Goal: Transaction & Acquisition: Subscribe to service/newsletter

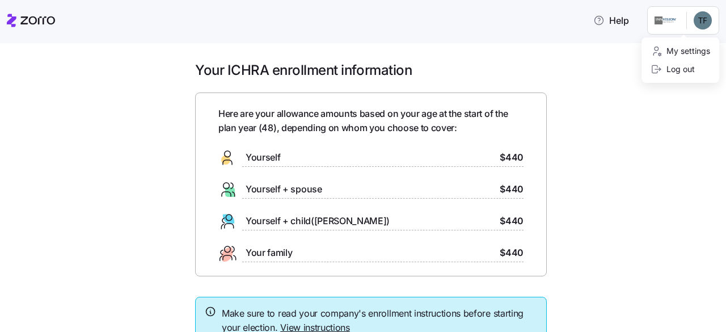
click at [707, 20] on html "Help Your ICHRA enrollment information Here are your allowance amounts based on…" at bounding box center [363, 162] width 726 height 325
click at [417, 155] on html "Help Your ICHRA enrollment information Here are your allowance amounts based on…" at bounding box center [363, 162] width 726 height 325
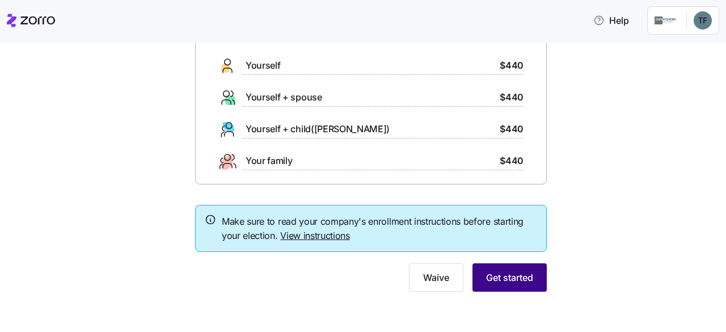
click at [500, 274] on span "Get started" at bounding box center [509, 278] width 47 height 14
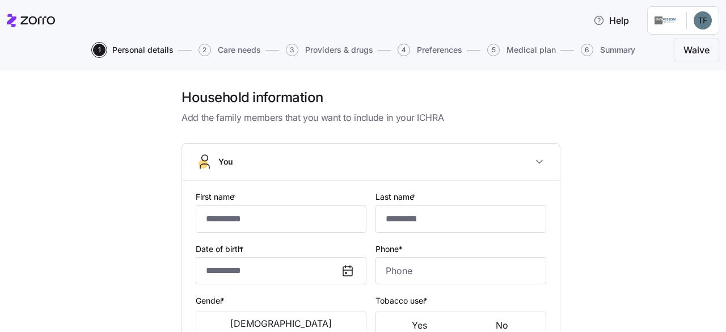
type input "******"
type input "***"
type input "[EMAIL_ADDRESS][DOMAIN_NAME]"
type input "**********"
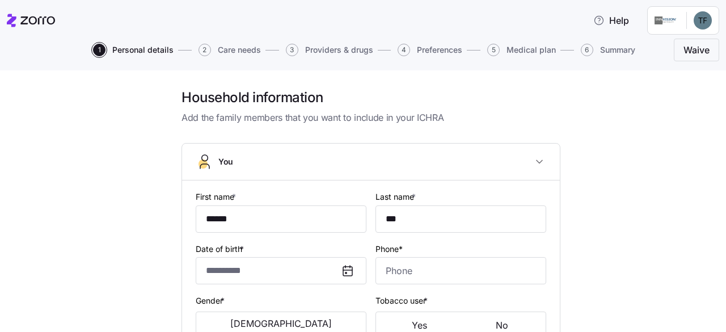
checkbox input "true"
type input "**********"
type input "[PHONE_NUMBER]"
type input "[DEMOGRAPHIC_DATA] citizen"
type input "Married"
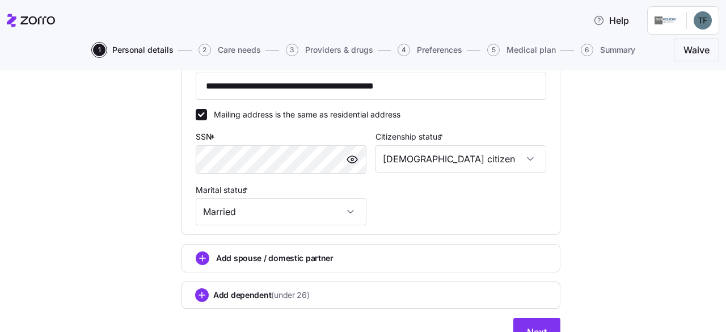
scroll to position [454, 0]
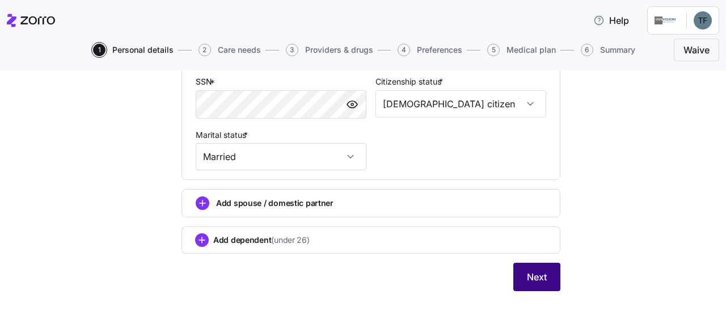
click at [537, 281] on span "Next" at bounding box center [537, 277] width 20 height 14
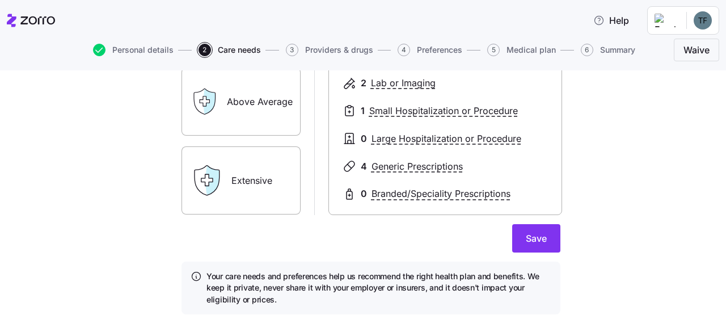
scroll to position [262, 0]
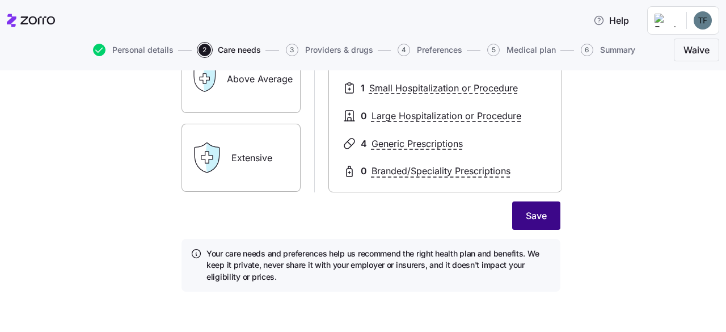
click at [526, 217] on span "Save" at bounding box center [536, 216] width 21 height 14
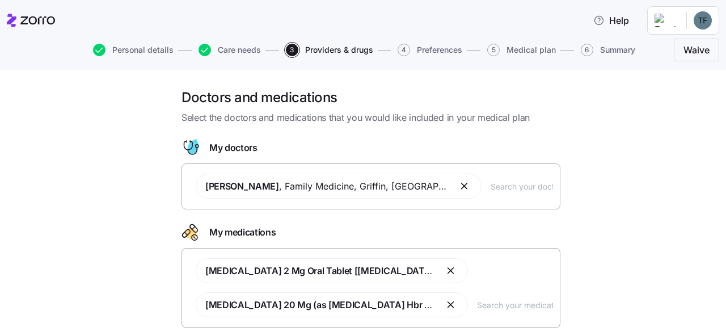
click at [491, 189] on input "text" at bounding box center [522, 186] width 62 height 12
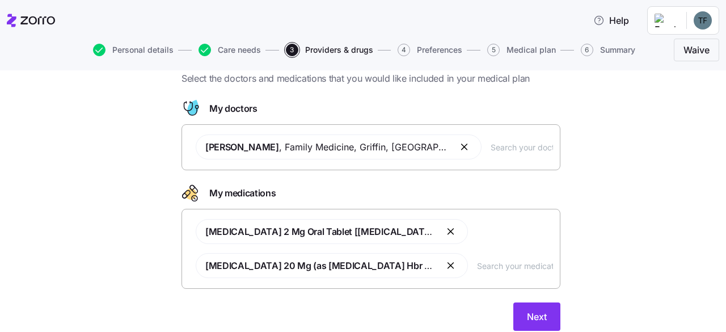
scroll to position [78, 0]
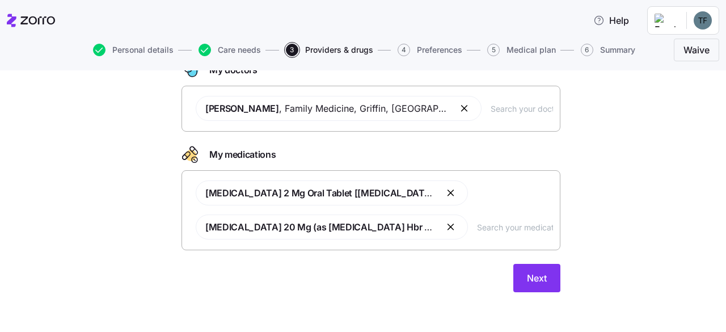
click at [480, 230] on input "text" at bounding box center [515, 227] width 76 height 12
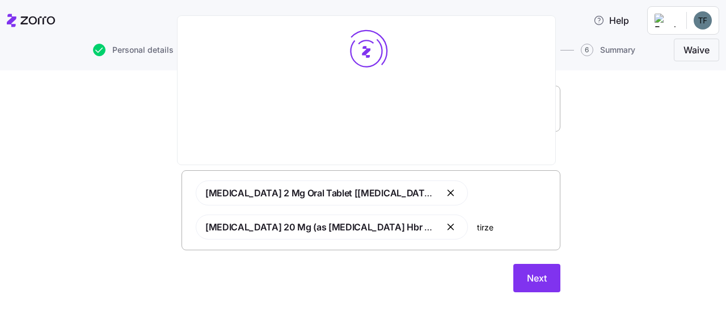
type input "tirzep"
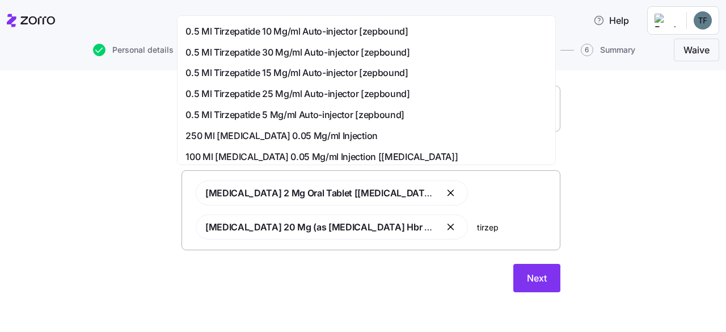
scroll to position [0, 0]
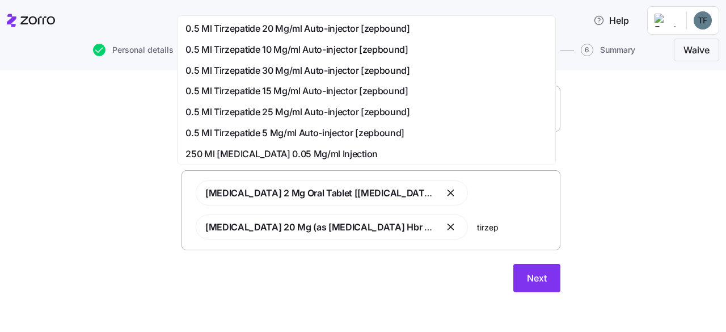
click at [271, 132] on span "0.5 Ml Tirzepatide 5 Mg/ml Auto-injector [zepbound]" at bounding box center [295, 133] width 219 height 14
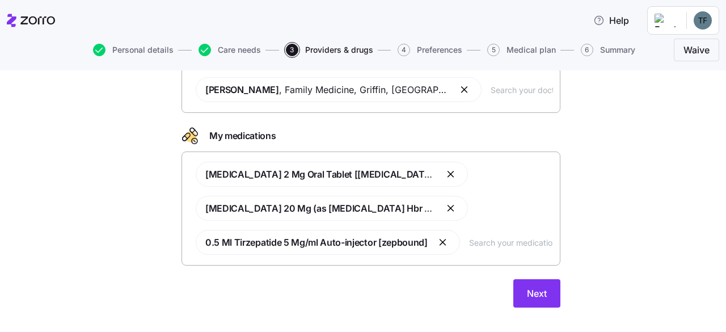
scroll to position [112, 0]
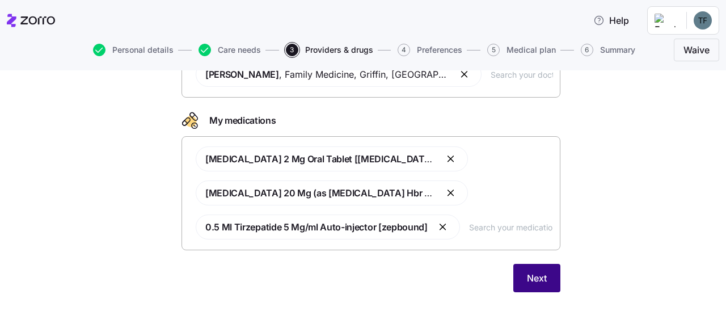
click at [546, 275] on button "Next" at bounding box center [537, 278] width 47 height 28
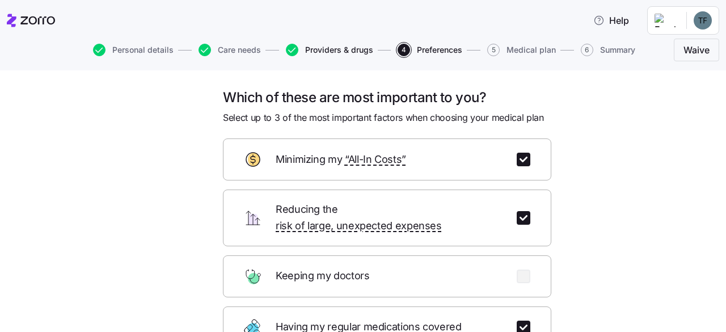
click at [356, 52] on span "Providers & drugs" at bounding box center [339, 50] width 68 height 8
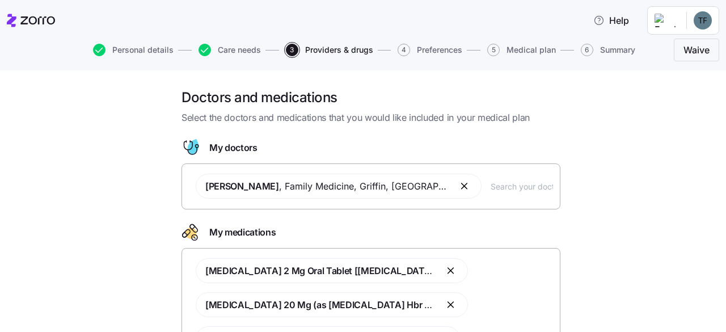
click at [491, 184] on input "text" at bounding box center [522, 186] width 62 height 12
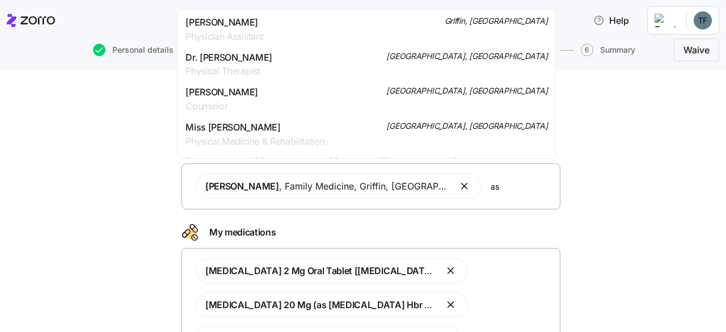
type input "a"
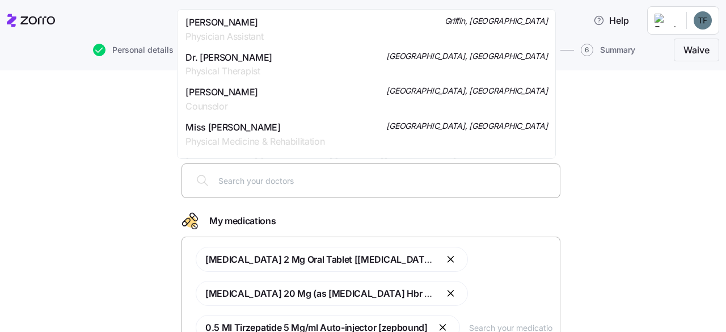
click at [280, 178] on input "text" at bounding box center [385, 180] width 335 height 12
type input "[PERSON_NAME]"
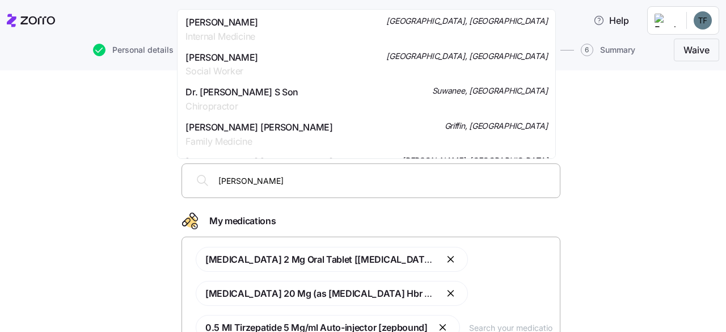
click at [266, 134] on span "Family Medicine" at bounding box center [259, 141] width 147 height 14
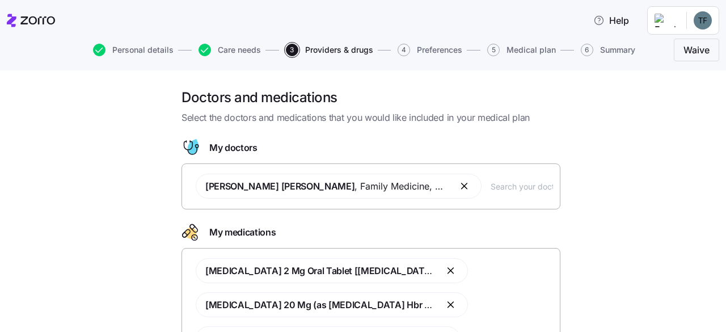
click at [499, 186] on input "text" at bounding box center [522, 186] width 62 height 12
type input "[PERSON_NAME]"
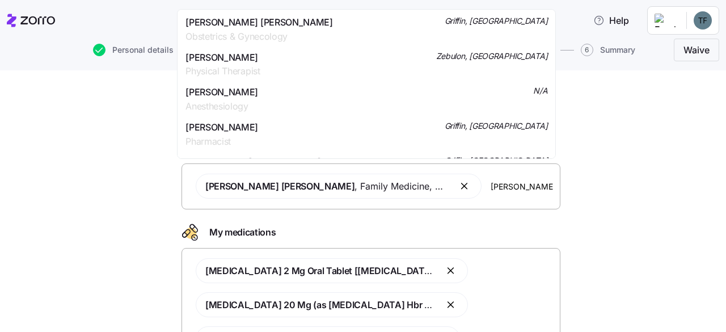
click at [242, 22] on span "[PERSON_NAME] [PERSON_NAME]" at bounding box center [259, 22] width 147 height 14
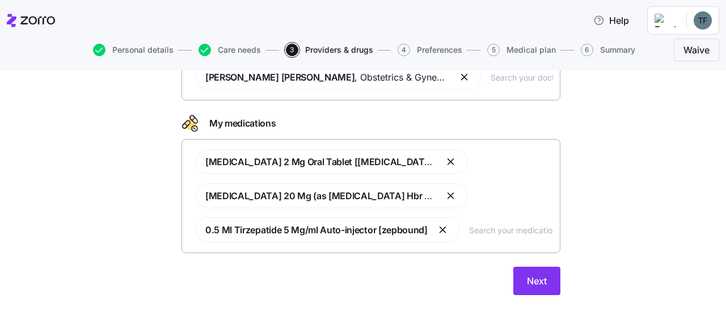
scroll to position [146, 0]
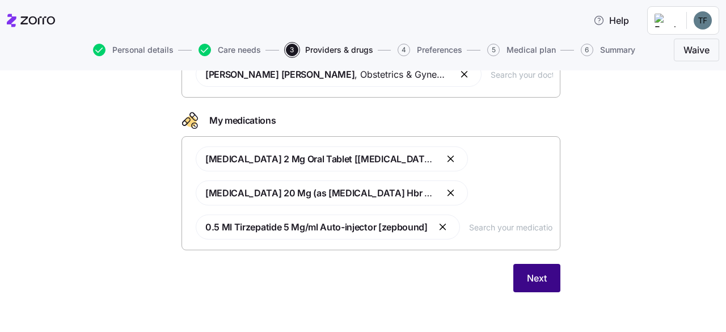
click at [535, 280] on span "Next" at bounding box center [537, 278] width 20 height 14
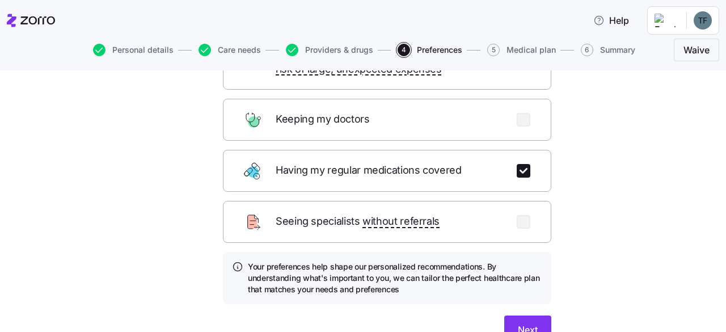
scroll to position [207, 0]
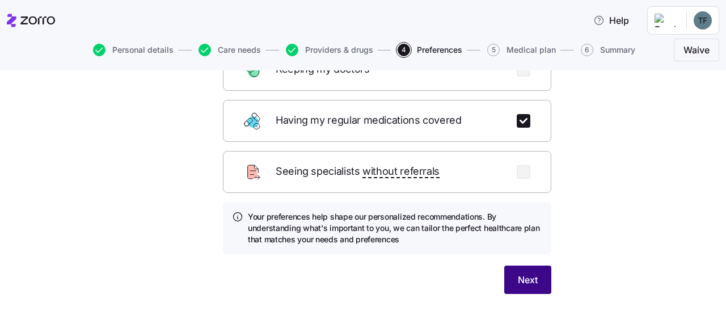
click at [527, 273] on span "Next" at bounding box center [528, 280] width 20 height 14
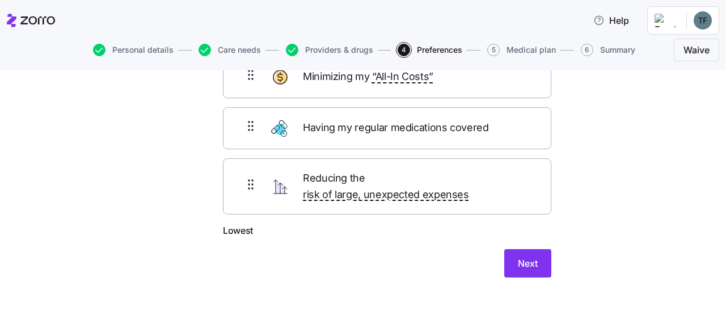
scroll to position [85, 0]
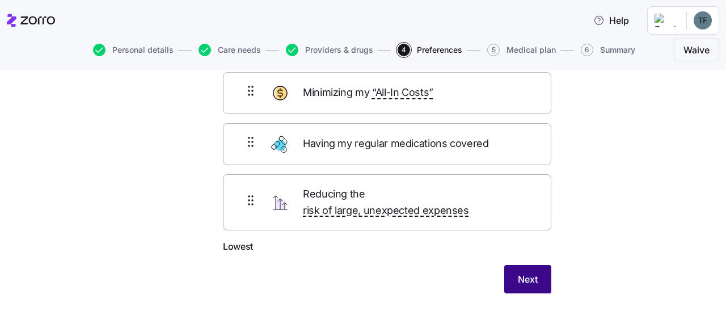
click at [515, 272] on button "Next" at bounding box center [527, 279] width 47 height 28
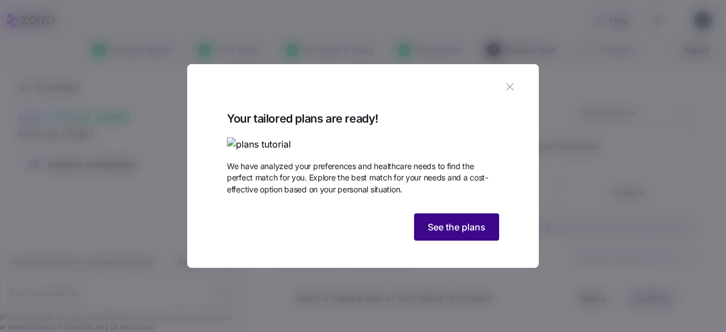
click at [455, 241] on button "See the plans" at bounding box center [456, 226] width 85 height 27
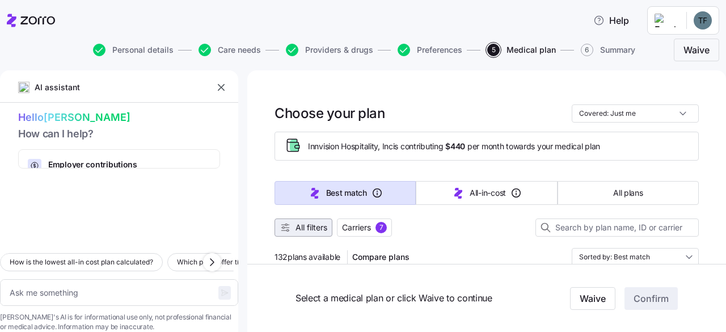
click at [314, 225] on span "All filters" at bounding box center [312, 227] width 32 height 11
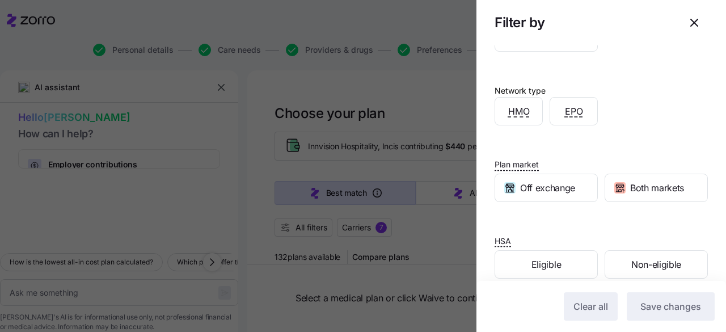
scroll to position [275, 0]
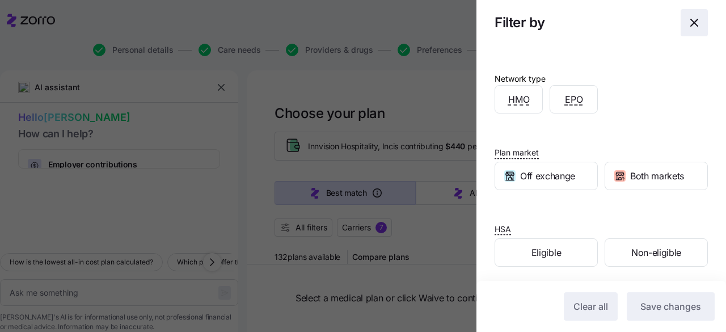
click at [688, 21] on icon "button" at bounding box center [695, 23] width 14 height 14
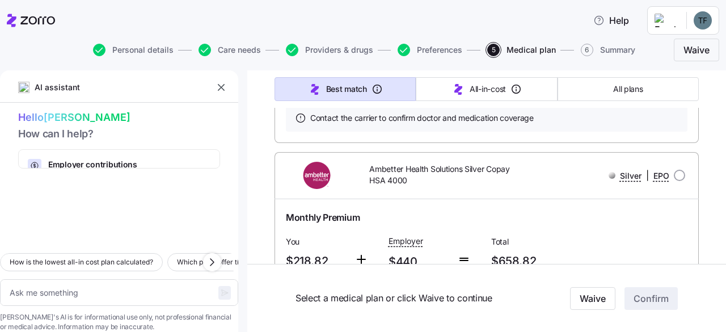
scroll to position [624, 0]
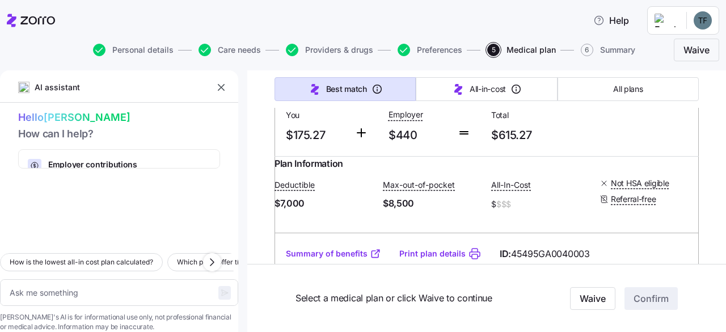
type textarea "x"
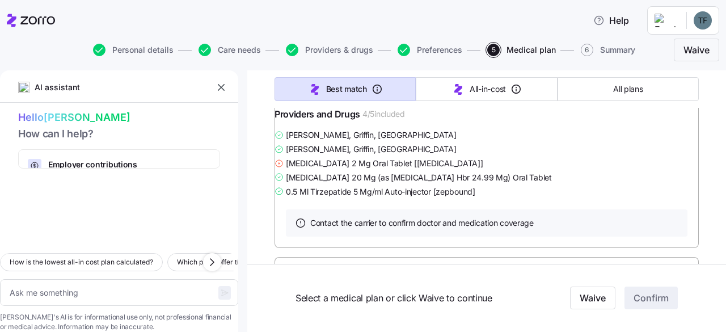
scroll to position [2724, 0]
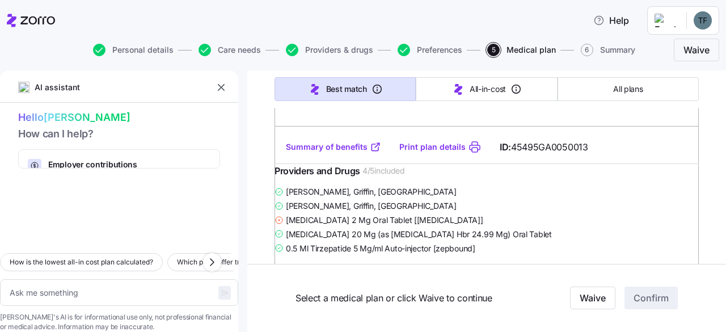
radio input "true"
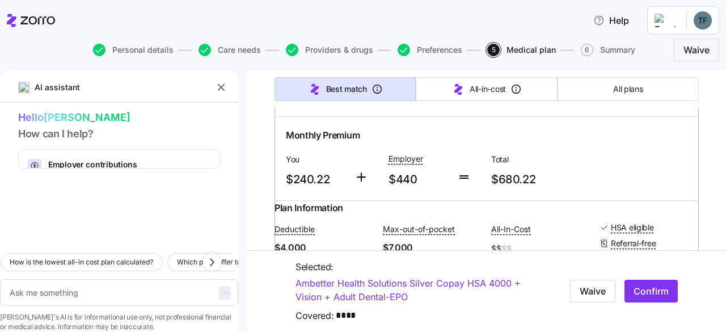
scroll to position [2951, 0]
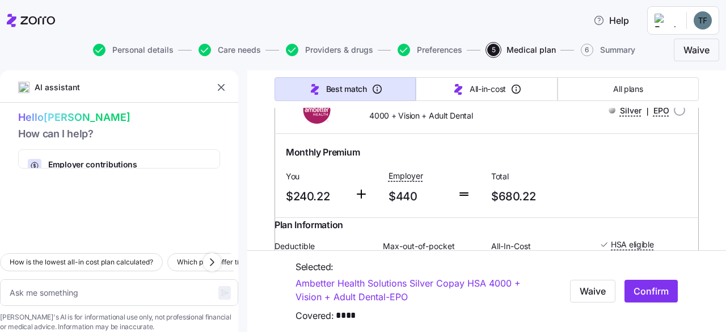
type textarea "x"
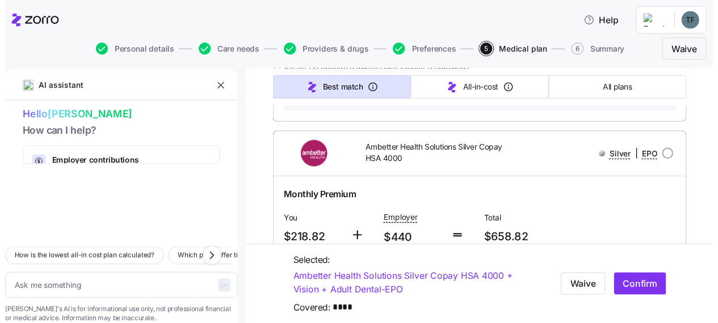
scroll to position [511, 0]
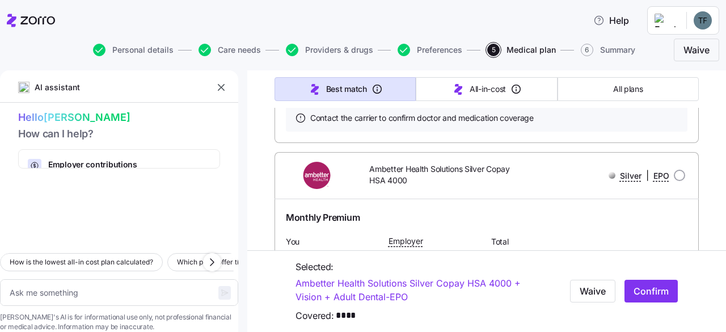
click at [674, 181] on input "radio" at bounding box center [679, 175] width 11 height 11
radio input "true"
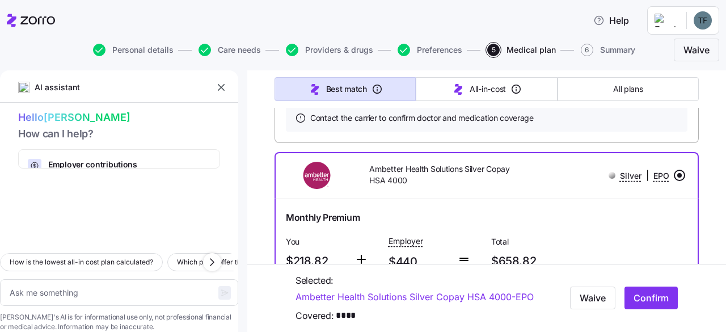
type textarea "x"
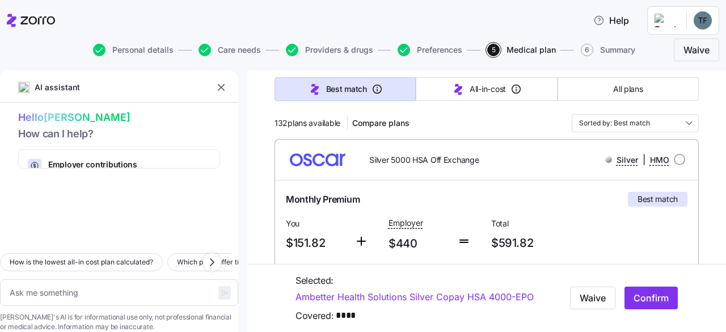
scroll to position [113, 0]
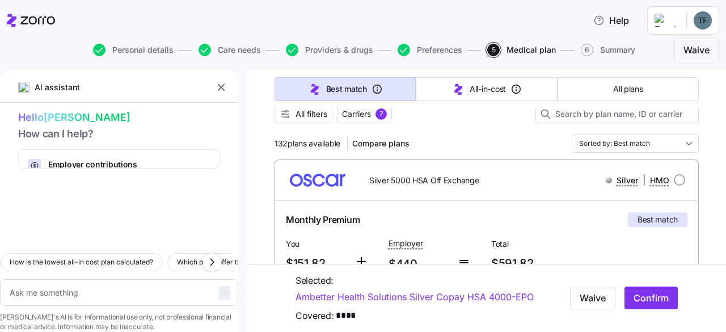
click at [674, 178] on input "radio" at bounding box center [679, 179] width 11 height 11
radio input "true"
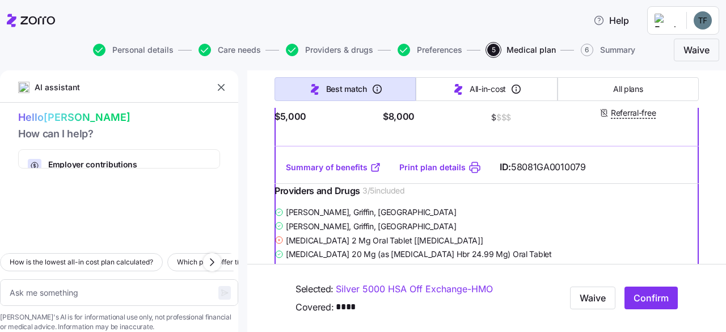
scroll to position [284, 0]
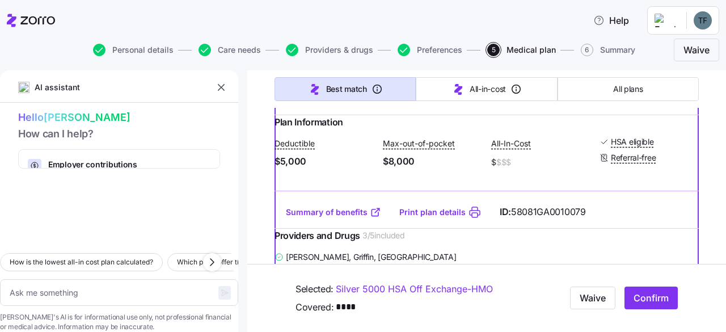
click at [409, 218] on link "Print plan details" at bounding box center [433, 212] width 66 height 11
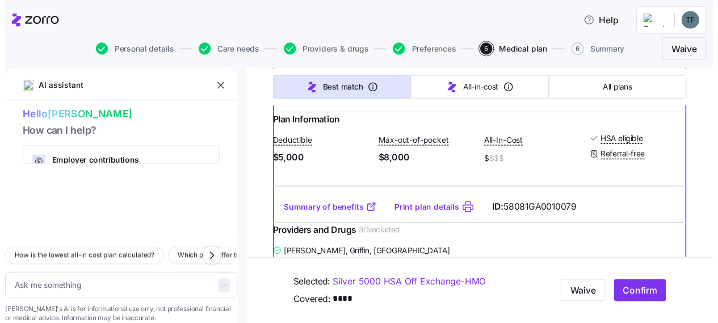
scroll to position [0, 0]
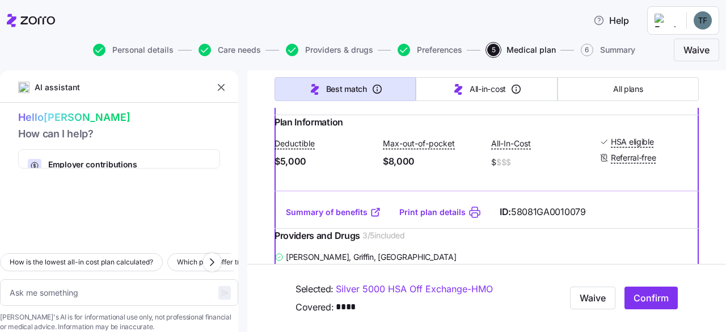
click at [229, 53] on span "Care needs" at bounding box center [239, 50] width 43 height 8
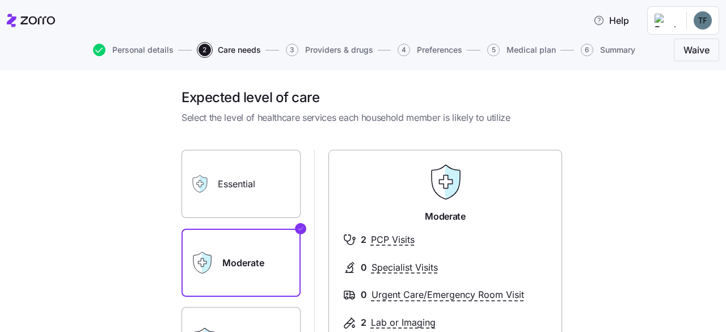
click at [251, 190] on label "Essential" at bounding box center [241, 184] width 119 height 68
click at [0, 0] on input "Essential" at bounding box center [0, 0] width 0 height 0
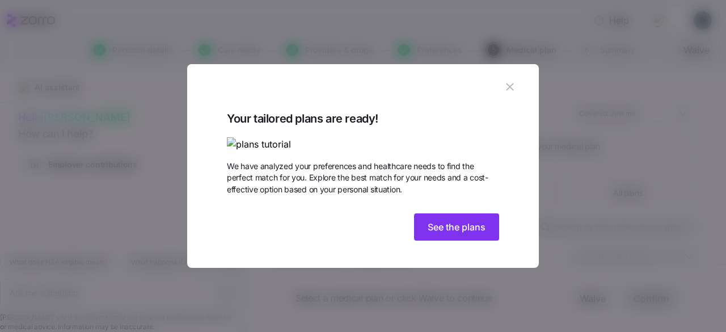
click at [464, 241] on button "See the plans" at bounding box center [456, 226] width 85 height 27
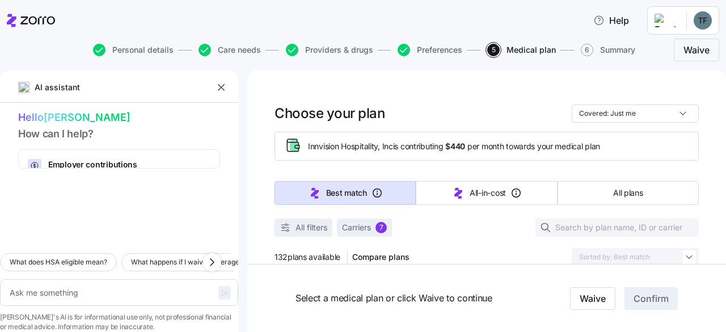
type textarea "x"
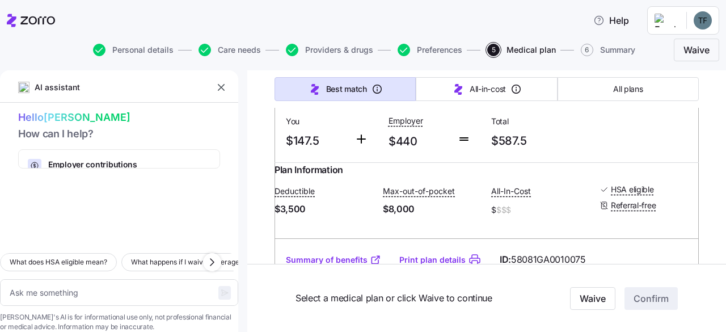
scroll to position [965, 0]
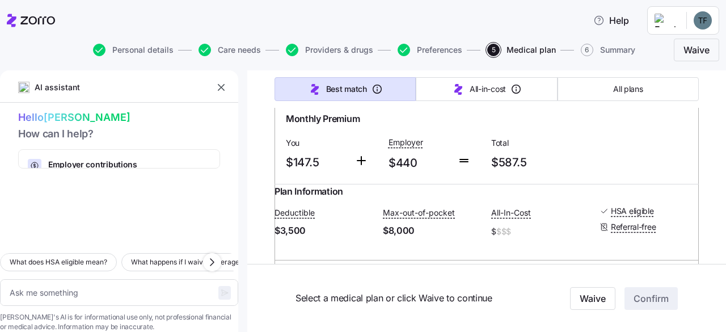
click at [674, 85] on input "radio" at bounding box center [679, 79] width 11 height 11
radio input "true"
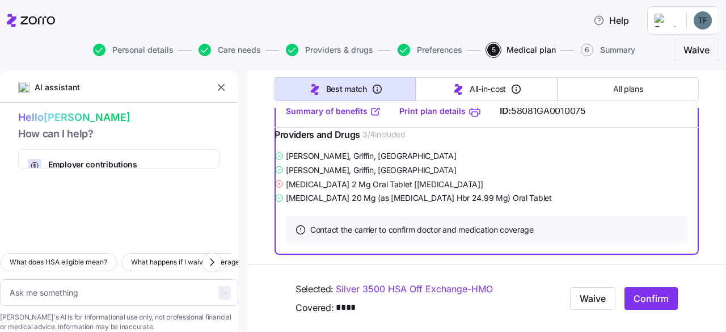
scroll to position [1192, 0]
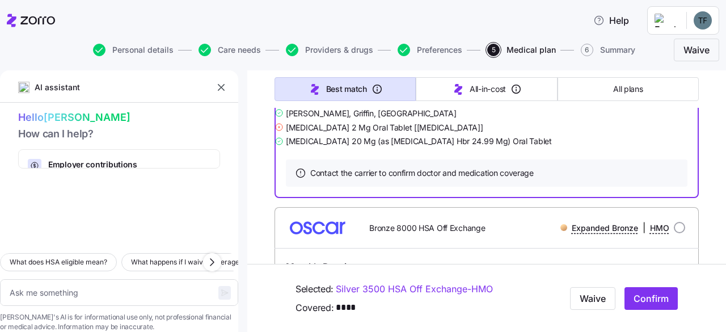
click at [420, 60] on link "Print plan details" at bounding box center [433, 54] width 66 height 11
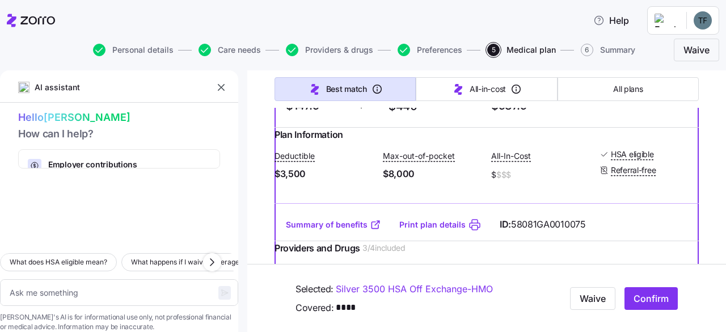
scroll to position [965, 0]
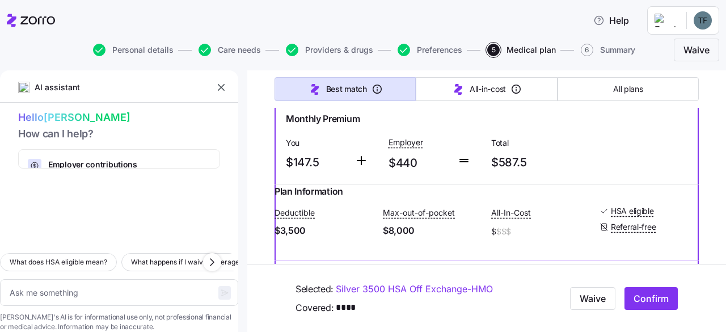
click at [635, 299] on span "Confirm" at bounding box center [651, 299] width 35 height 14
type textarea "x"
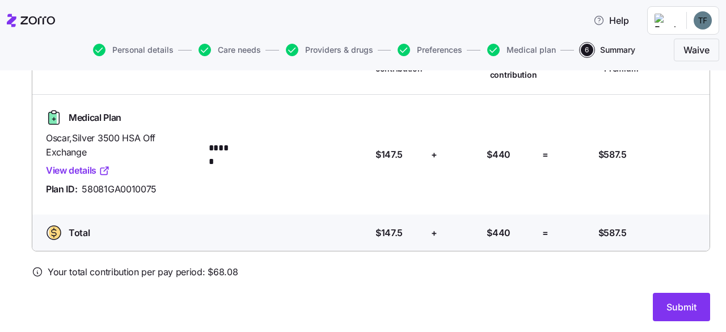
scroll to position [120, 0]
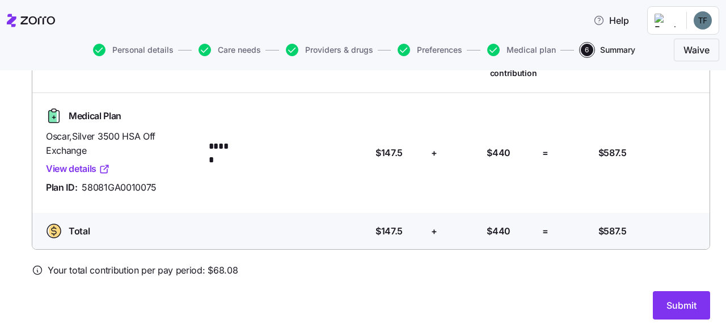
click at [106, 167] on icon at bounding box center [106, 167] width 5 height 5
click at [670, 302] on span "Submit" at bounding box center [682, 305] width 30 height 14
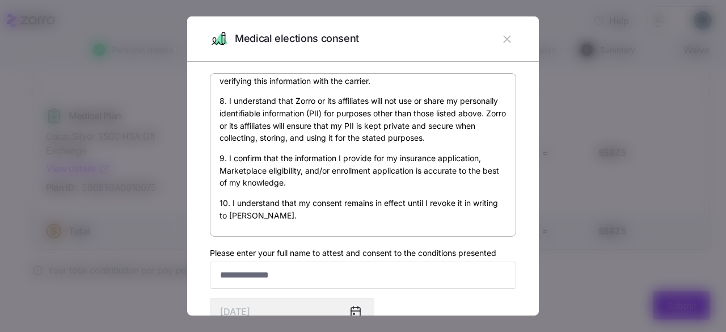
scroll to position [701, 0]
click at [289, 274] on input "Please enter your full name to attest and consent to the conditions presented" at bounding box center [363, 275] width 306 height 27
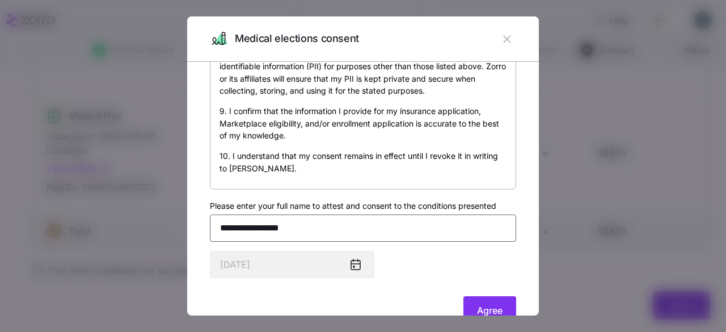
scroll to position [81, 0]
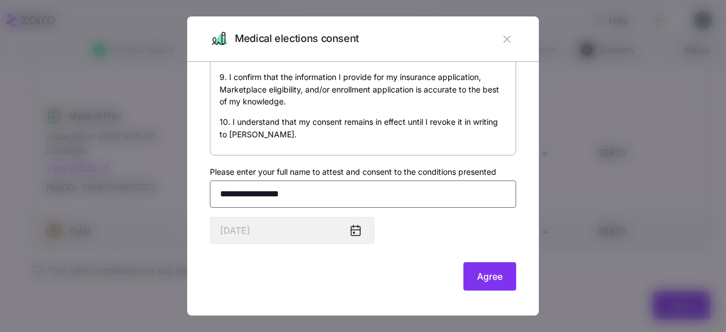
type input "**********"
click at [501, 33] on icon "button" at bounding box center [507, 39] width 12 height 12
